Goal: Task Accomplishment & Management: Complete application form

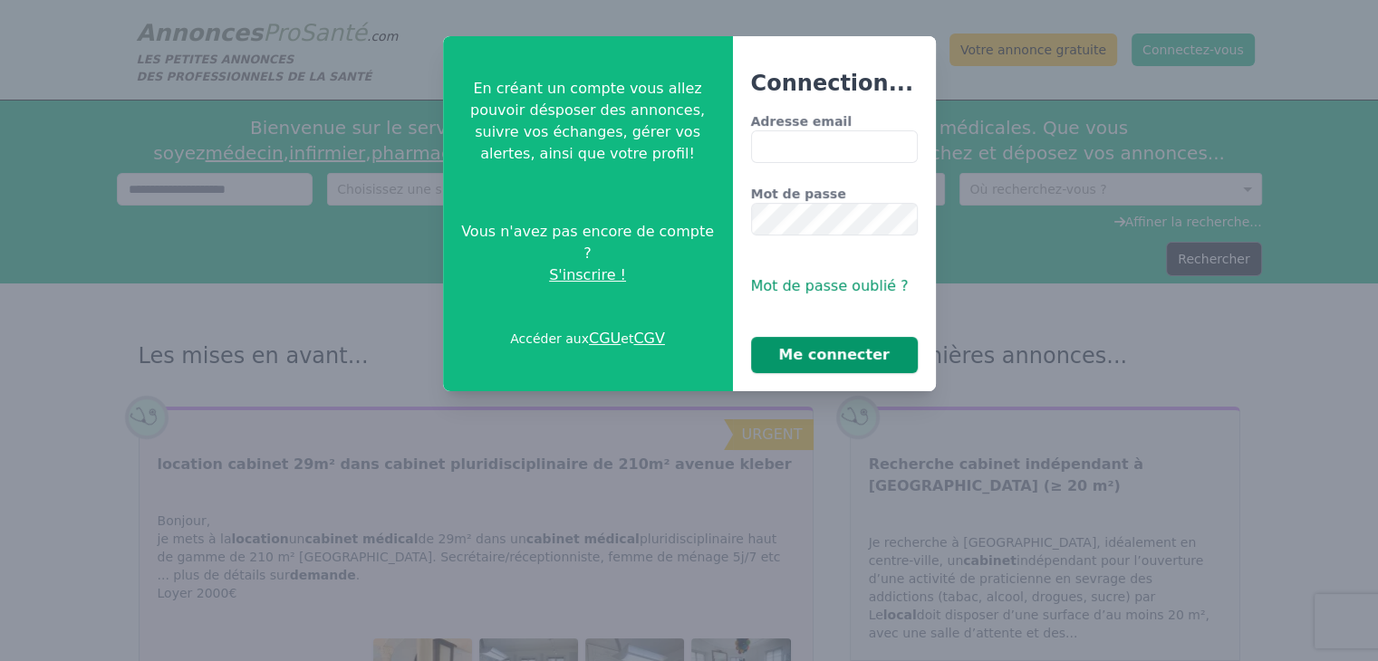
type input "**********"
click at [833, 354] on button "Me connecter" at bounding box center [834, 355] width 167 height 36
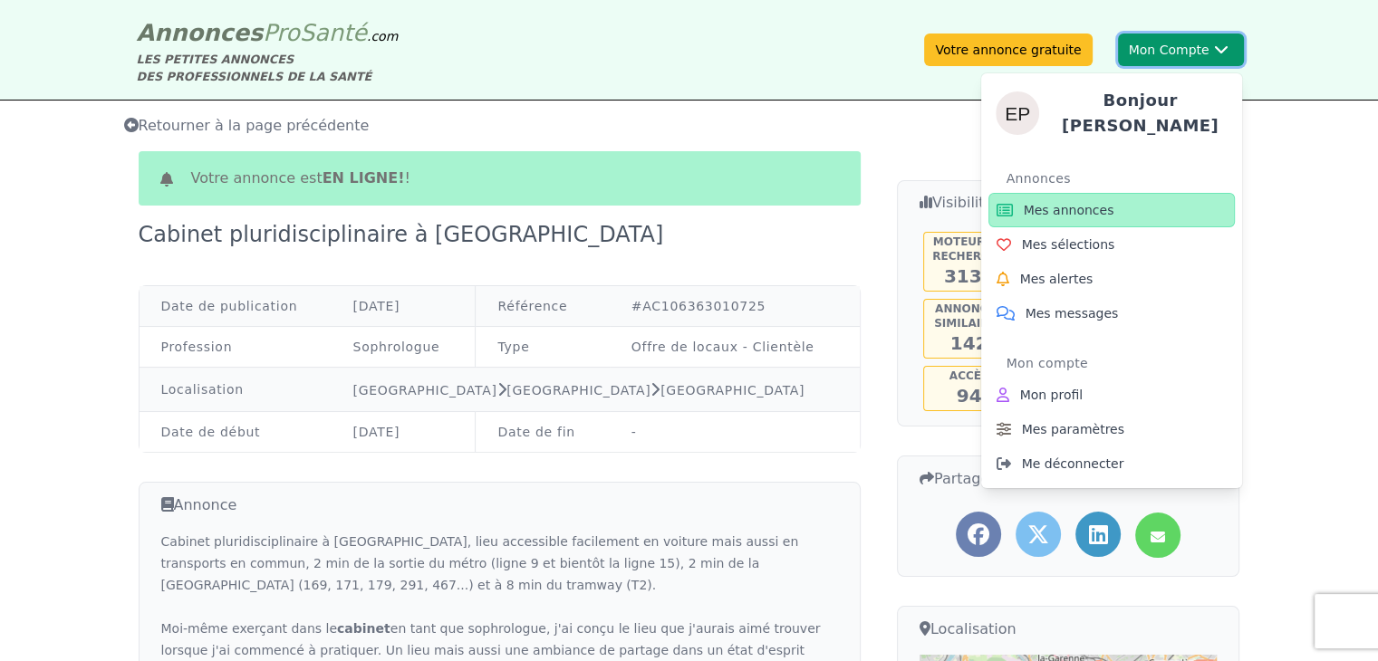
click at [1195, 53] on button "Mon Compte Bonjour [PERSON_NAME] annonces Mes sélections Mes alertes Mes messag…" at bounding box center [1181, 50] width 126 height 33
click at [1068, 202] on span "Mes annonces" at bounding box center [1069, 210] width 91 height 18
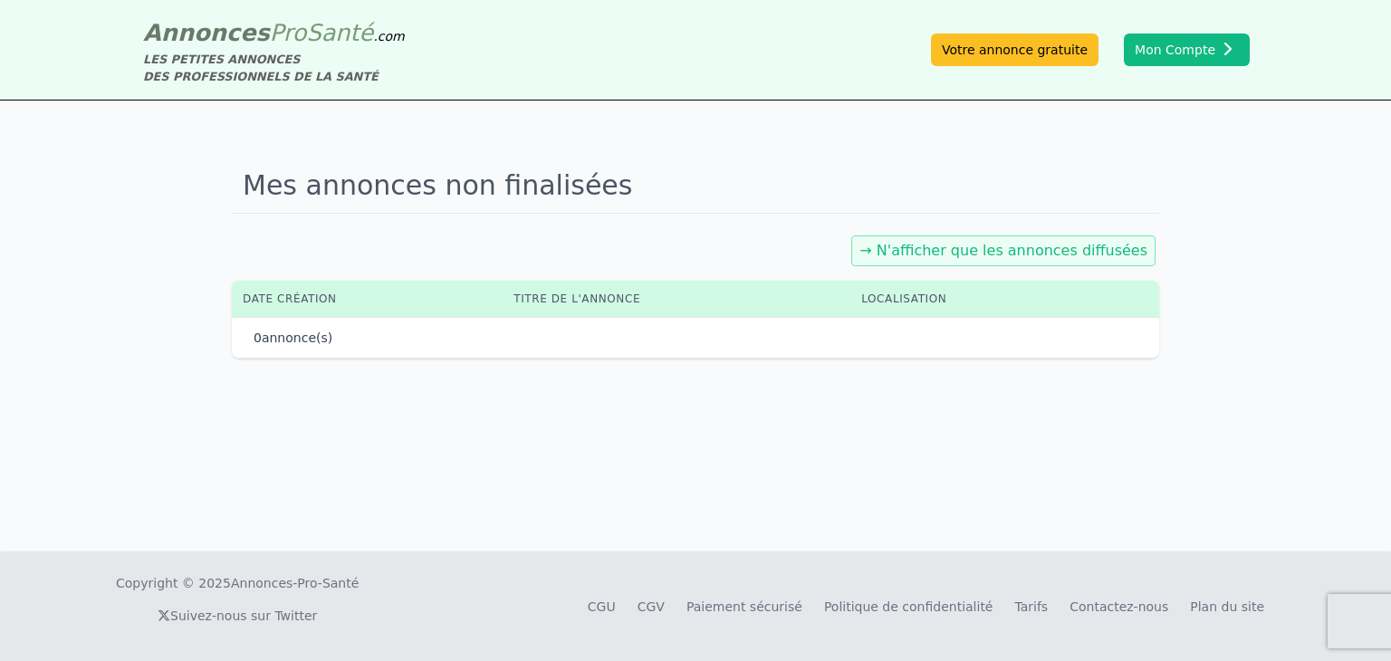
click at [992, 243] on link "→ N'afficher que les annonces diffusées" at bounding box center [1004, 250] width 288 height 17
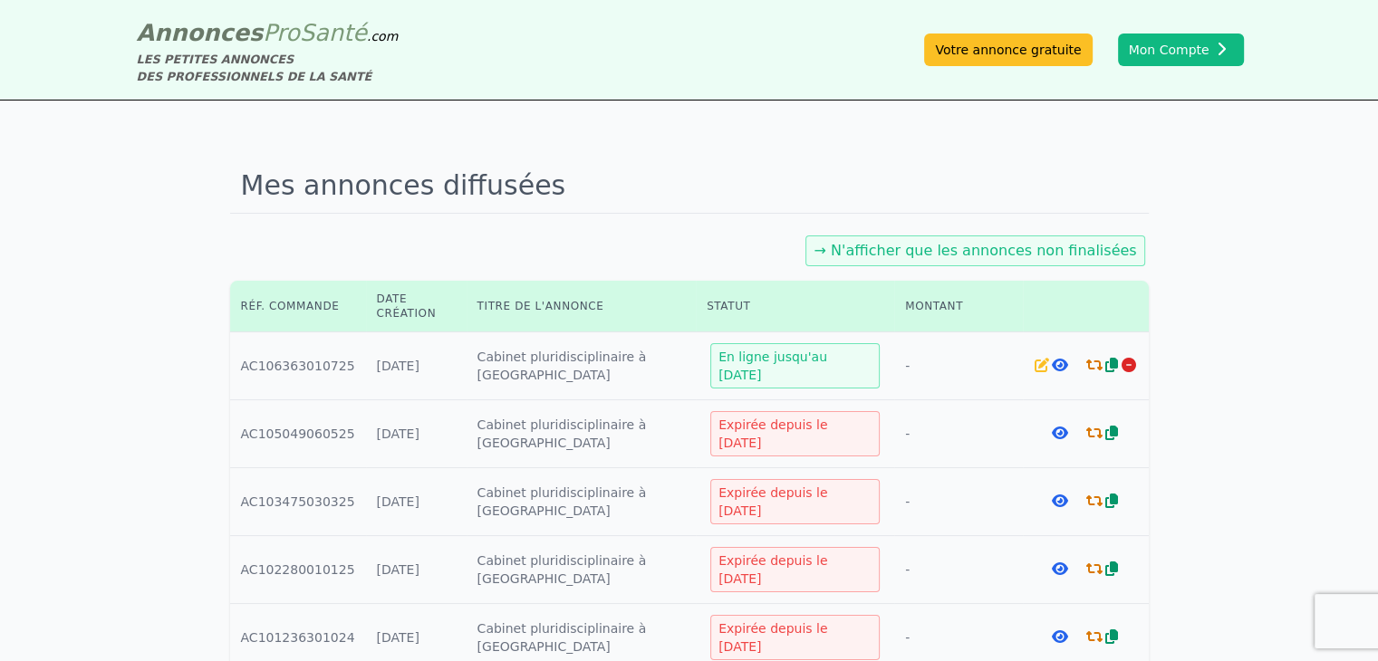
click at [1110, 365] on icon at bounding box center [1111, 365] width 13 height 14
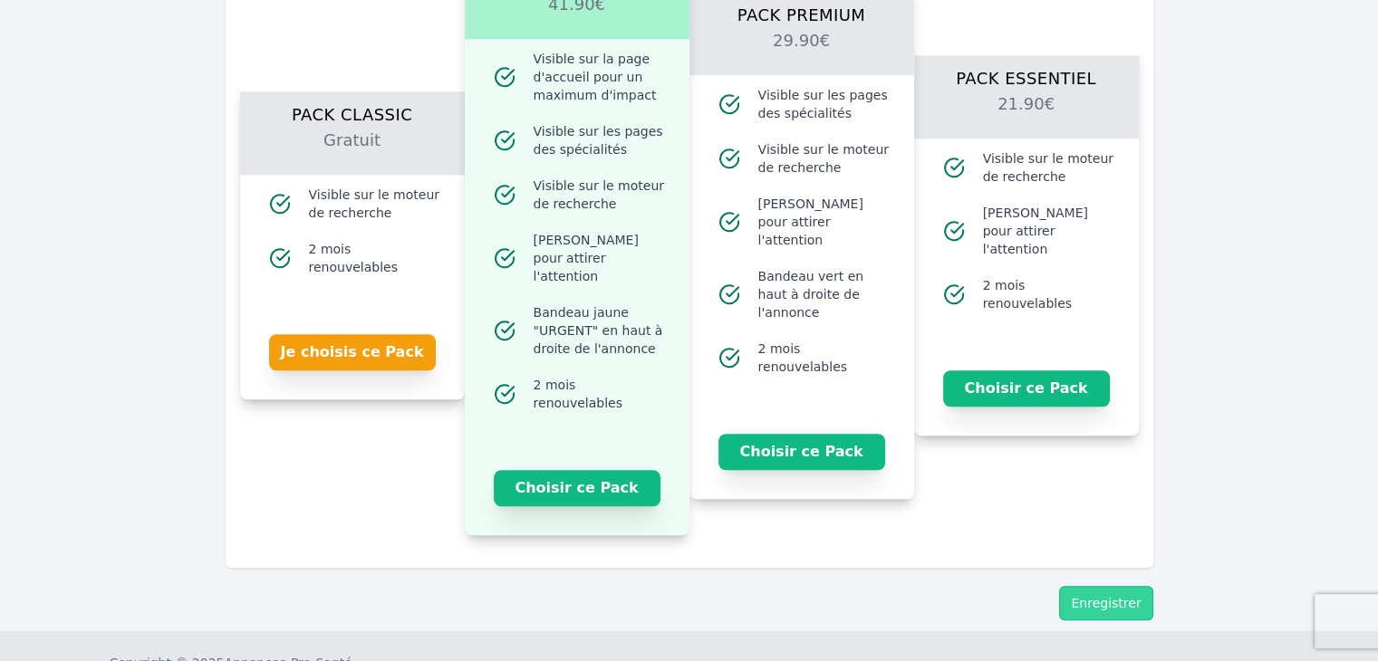
scroll to position [1505, 0]
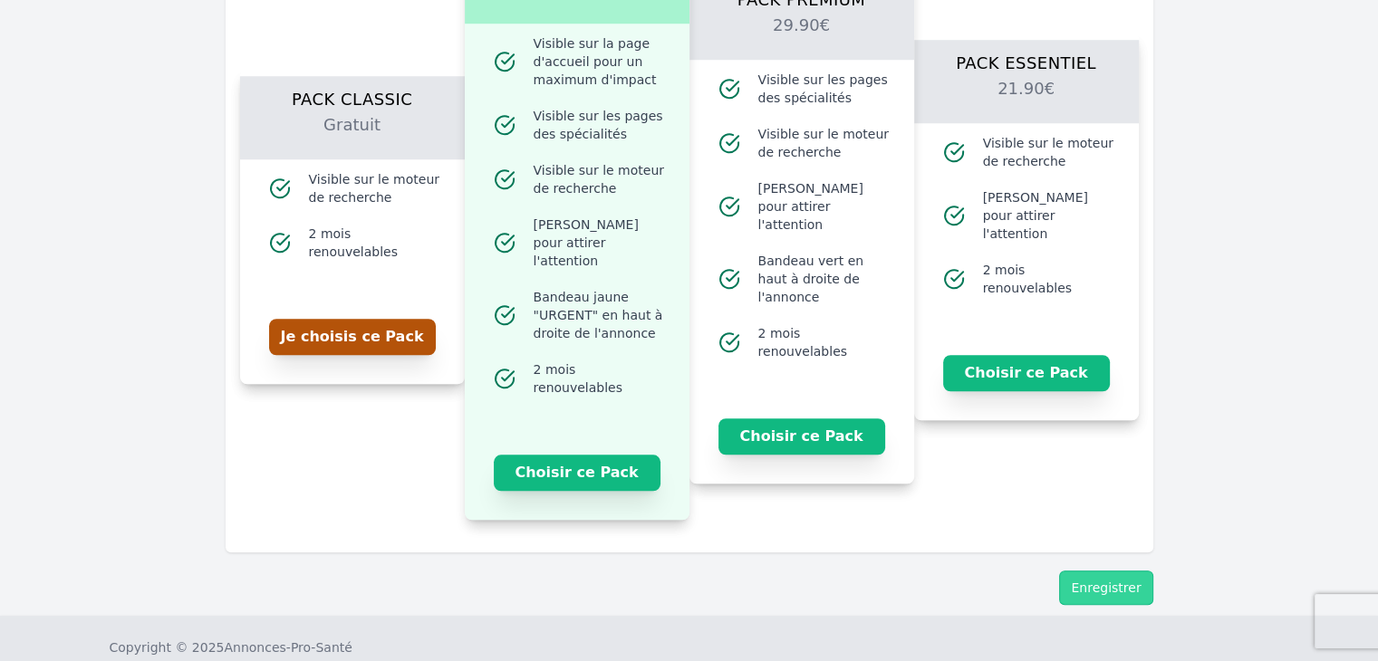
drag, startPoint x: 978, startPoint y: 411, endPoint x: 336, endPoint y: 332, distance: 647.0
click at [336, 332] on button "Je choisis ce Pack" at bounding box center [352, 337] width 167 height 36
click at [1120, 571] on button "Enregistrer" at bounding box center [1105, 588] width 93 height 34
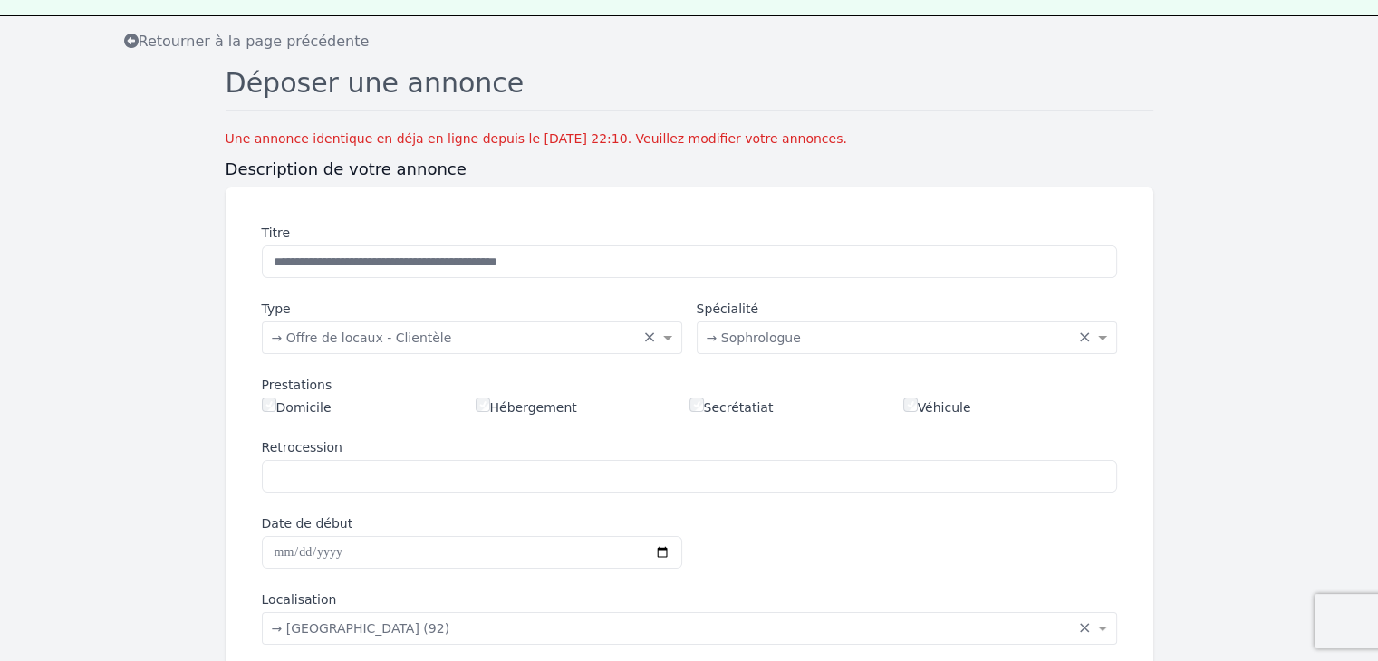
scroll to position [0, 0]
